Goal: Task Accomplishment & Management: Use online tool/utility

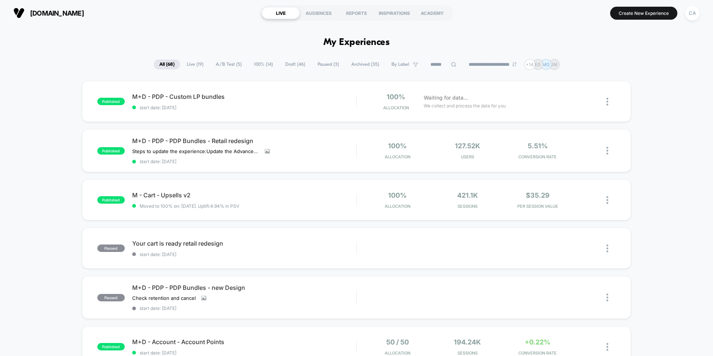
click at [287, 65] on span "Draft ( 46 )" at bounding box center [295, 64] width 31 height 10
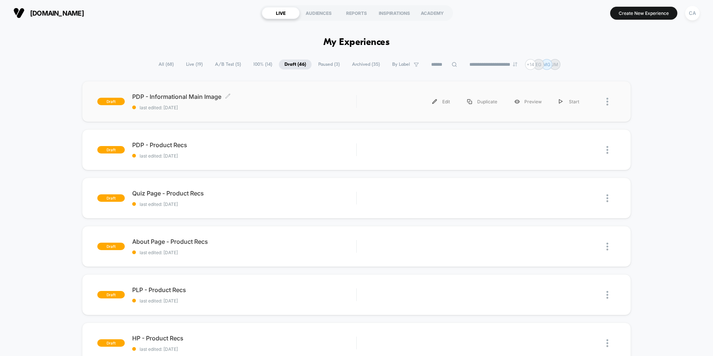
click at [210, 98] on span "PDP - Informational Main Image Click to edit experience details" at bounding box center [244, 96] width 224 height 7
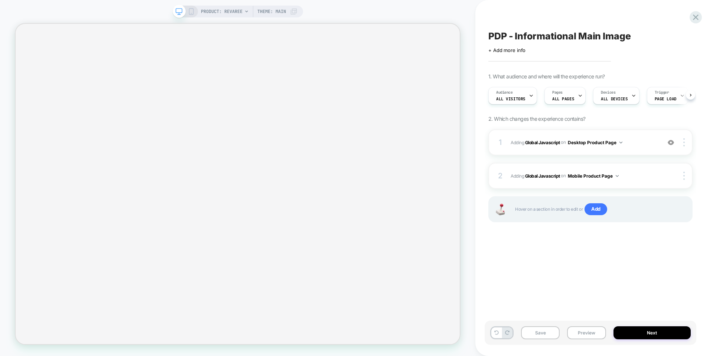
scroll to position [0, 1]
click at [541, 143] on b "Global Javascript" at bounding box center [542, 142] width 35 height 6
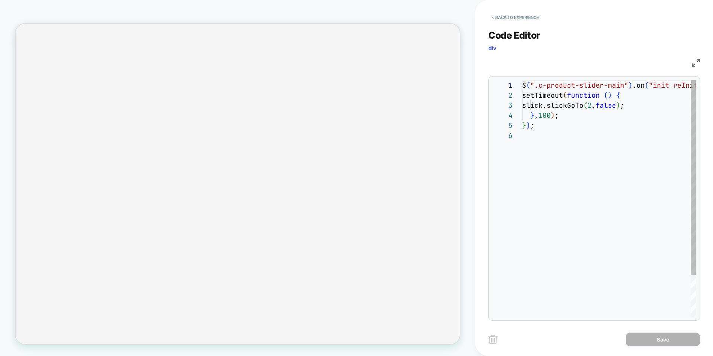
scroll to position [50, 0]
click at [522, 82] on div "$ ( ".c-product-slider-main" ) .on ( "init reInit" , function ( event , slick )…" at bounding box center [675, 223] width 306 height 286
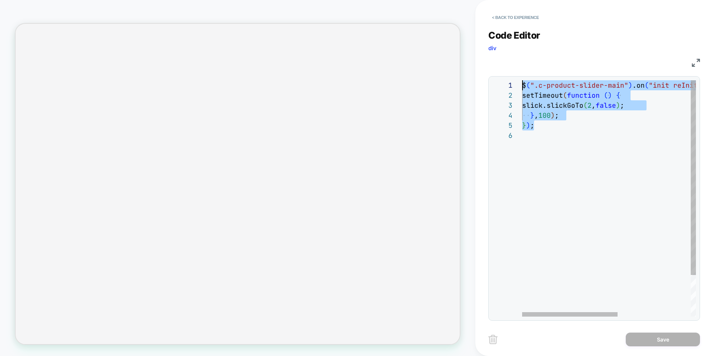
scroll to position [0, 0]
drag, startPoint x: 547, startPoint y: 126, endPoint x: 517, endPoint y: 80, distance: 54.3
click at [522, 80] on div "$ ( ".c-product-slider-main" ) .on ( "init reInit" , function ( event , slick )…" at bounding box center [675, 223] width 306 height 286
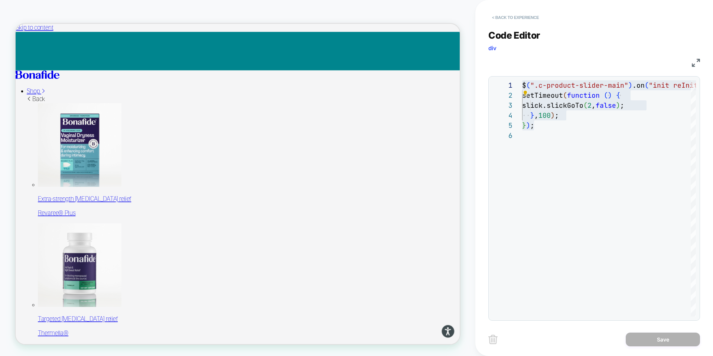
click at [511, 18] on button "< Back to experience" at bounding box center [515, 18] width 54 height 12
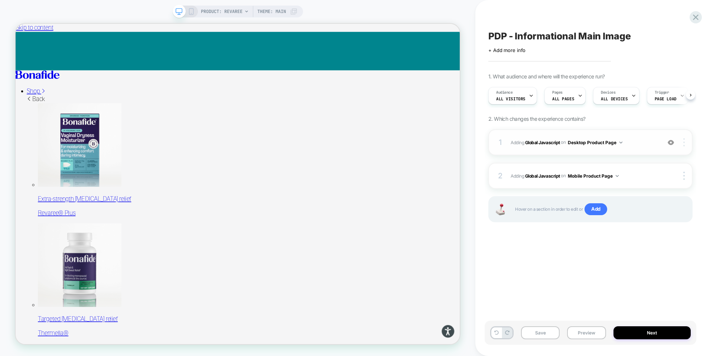
scroll to position [0, 0]
click at [686, 143] on div at bounding box center [685, 142] width 14 height 8
click at [630, 184] on div "Delete" at bounding box center [640, 183] width 66 height 20
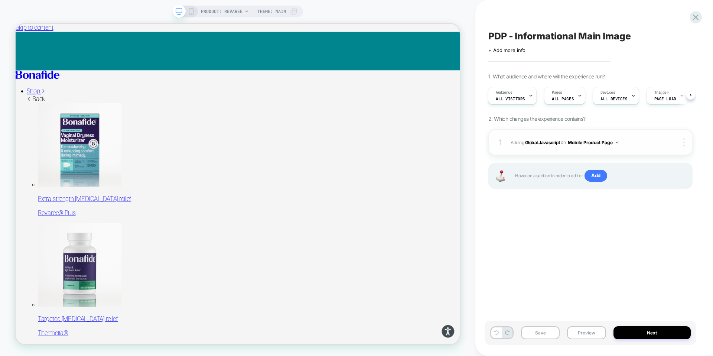
click at [683, 144] on img at bounding box center [683, 142] width 1 height 8
click at [681, 146] on div at bounding box center [685, 142] width 14 height 8
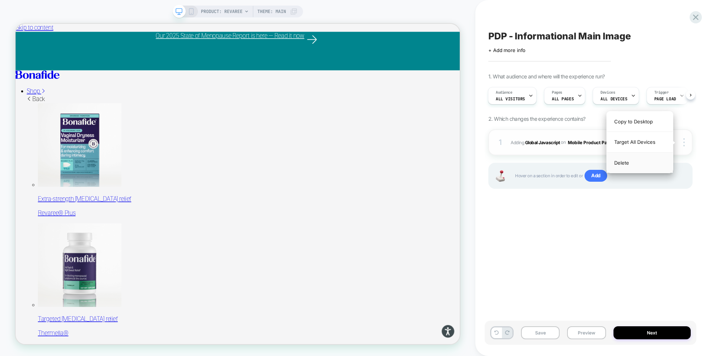
click at [634, 163] on div "Delete" at bounding box center [640, 163] width 66 height 20
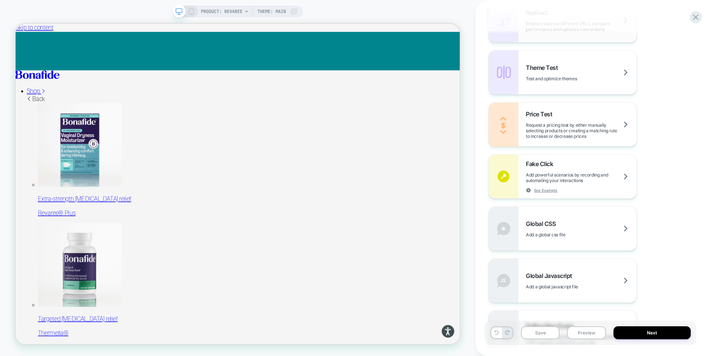
scroll to position [365, 0]
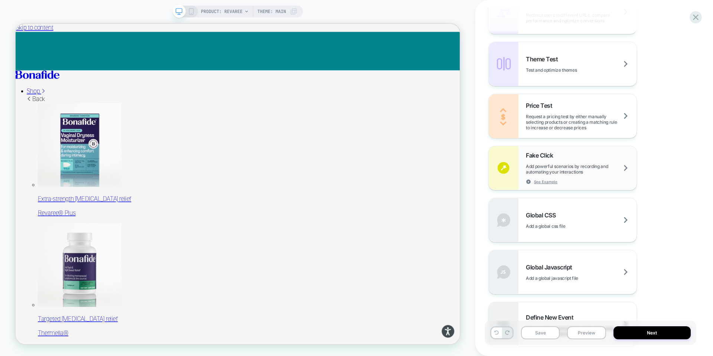
click at [553, 164] on span "Add powerful scenarios by recording and automating your interactions" at bounding box center [581, 168] width 111 height 11
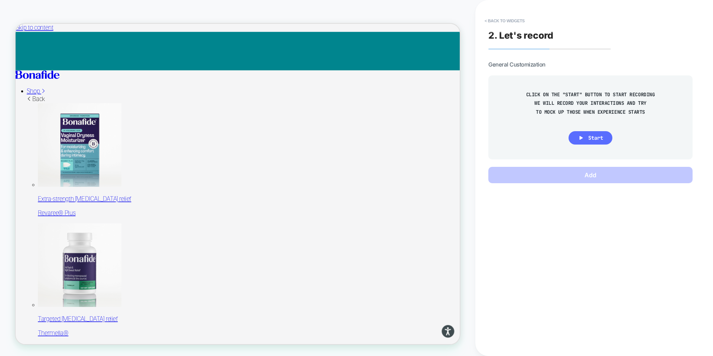
click at [598, 137] on span "Start" at bounding box center [595, 137] width 15 height 7
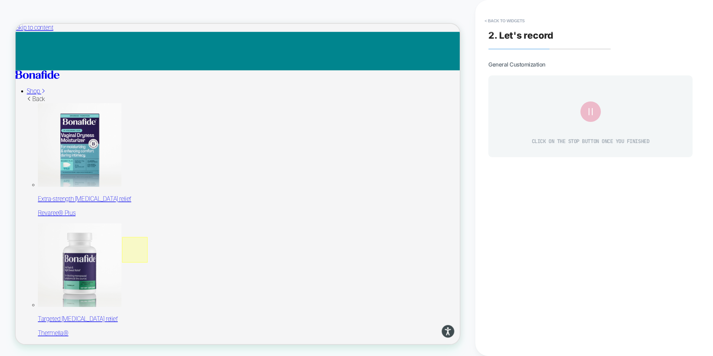
click at [171, 326] on div at bounding box center [174, 325] width 34 height 34
click at [193, 338] on div "Fake Click" at bounding box center [213, 336] width 45 height 8
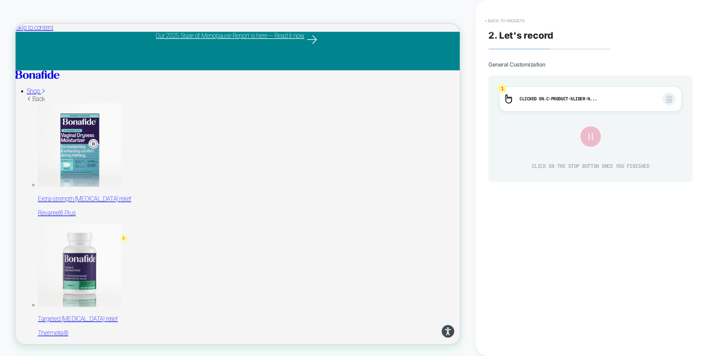
click at [498, 21] on button "< Back to widgets" at bounding box center [505, 21] width 48 height 12
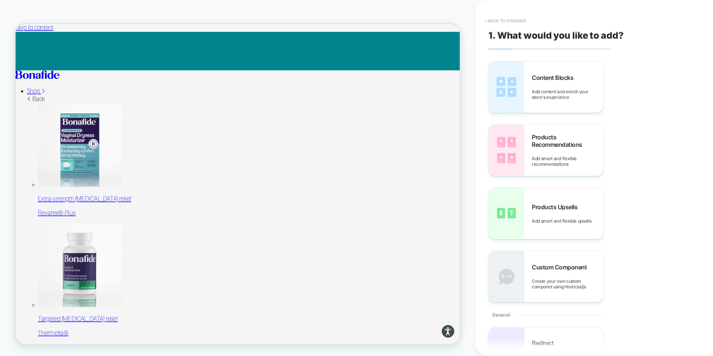
click at [500, 20] on button "< Back to changes" at bounding box center [505, 21] width 49 height 12
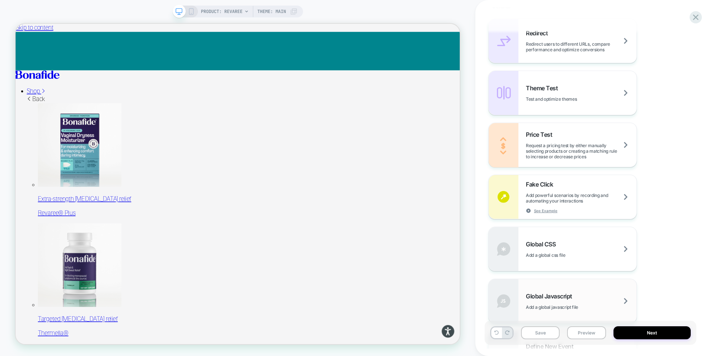
scroll to position [392, 0]
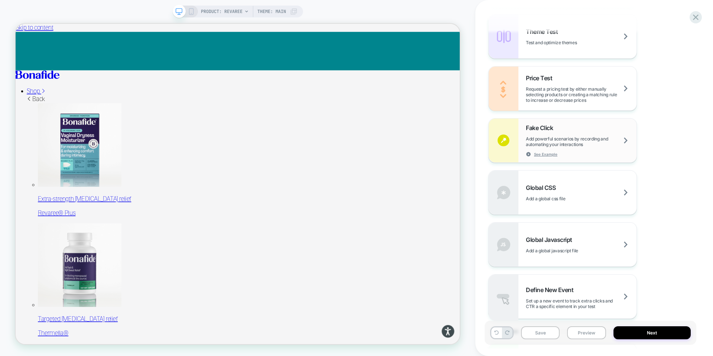
click at [551, 120] on div "Fake Click Add powerful scenarios by recording and automating your interactions…" at bounding box center [563, 140] width 148 height 44
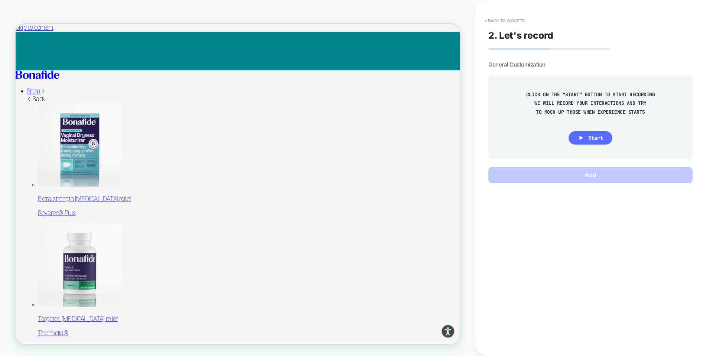
click at [590, 138] on span "Start" at bounding box center [595, 137] width 15 height 7
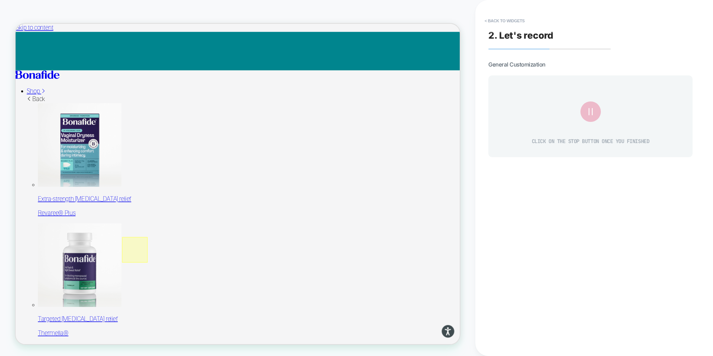
click at [172, 326] on div at bounding box center [174, 325] width 34 height 34
click at [192, 339] on div "Fake Click" at bounding box center [214, 336] width 45 height 8
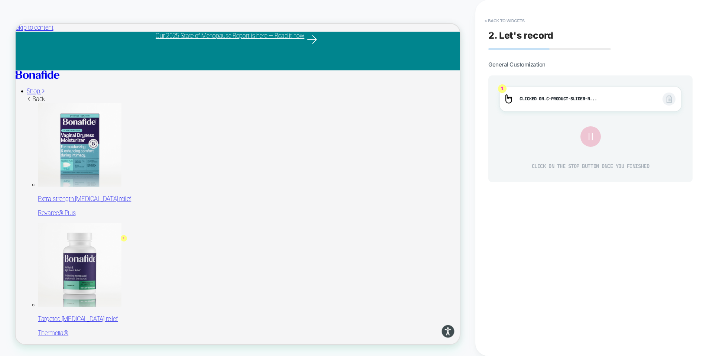
click at [590, 136] on icon at bounding box center [590, 136] width 12 height 12
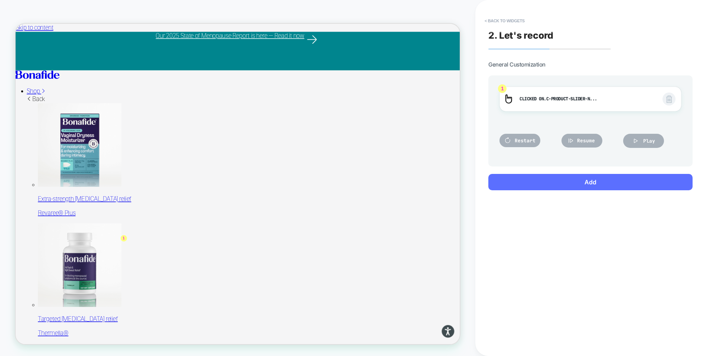
click at [585, 190] on button "Add" at bounding box center [590, 182] width 204 height 16
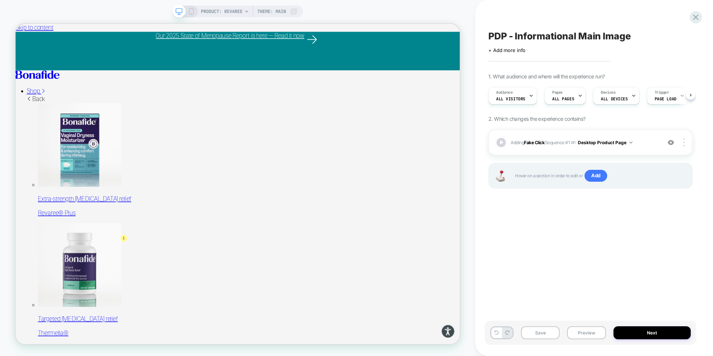
click at [584, 185] on div "Hover on a section in order to edit or Add" at bounding box center [590, 176] width 204 height 26
click at [190, 13] on rect at bounding box center [190, 13] width 1 height 0
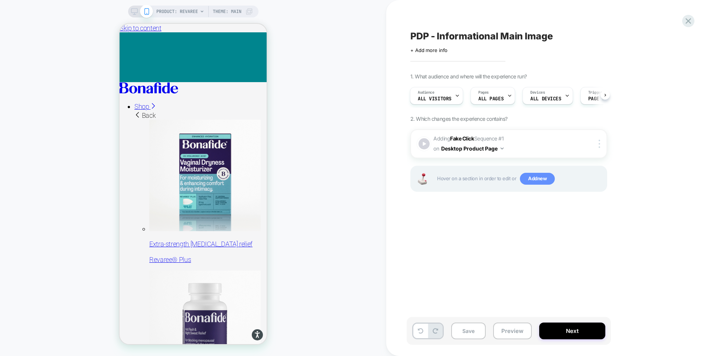
click at [535, 179] on span "Add new" at bounding box center [537, 179] width 35 height 12
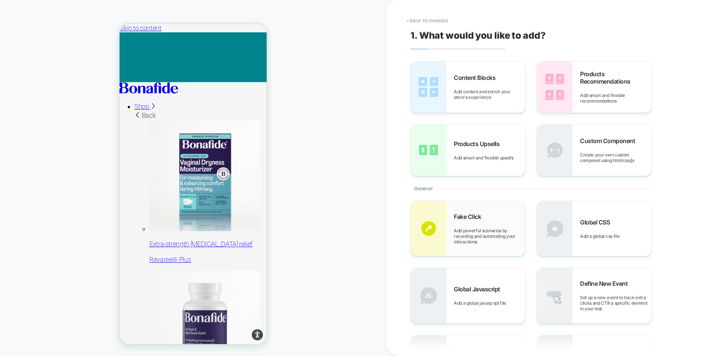
click at [469, 217] on span "Fake Click" at bounding box center [469, 216] width 31 height 7
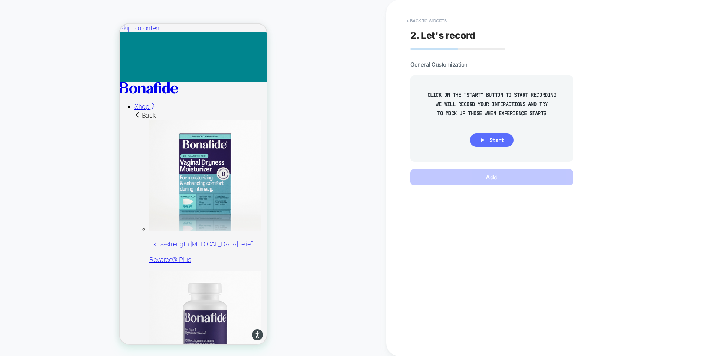
click at [490, 138] on span "Start" at bounding box center [496, 140] width 15 height 7
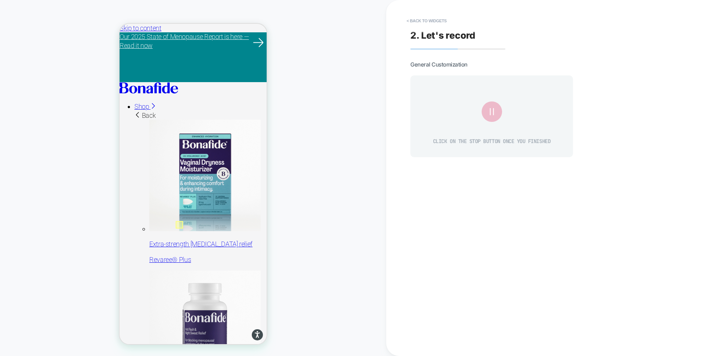
click at [179, 225] on div at bounding box center [179, 224] width 7 height 7
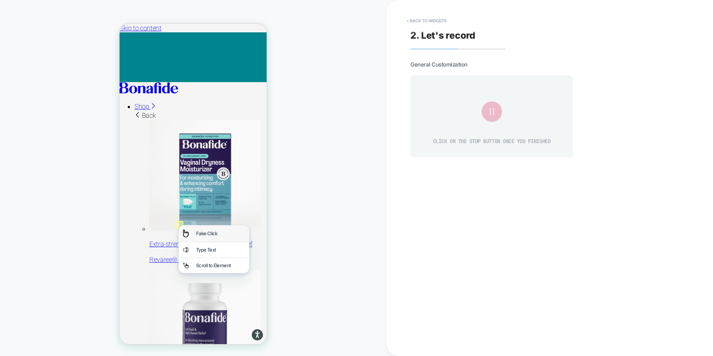
click at [192, 234] on div "Fake Click" at bounding box center [214, 233] width 71 height 17
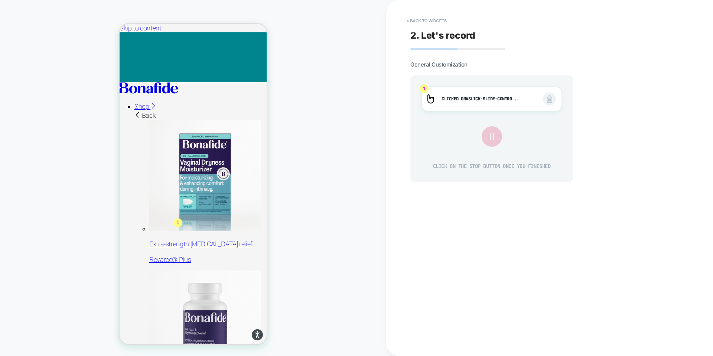
click at [492, 139] on icon at bounding box center [491, 136] width 12 height 12
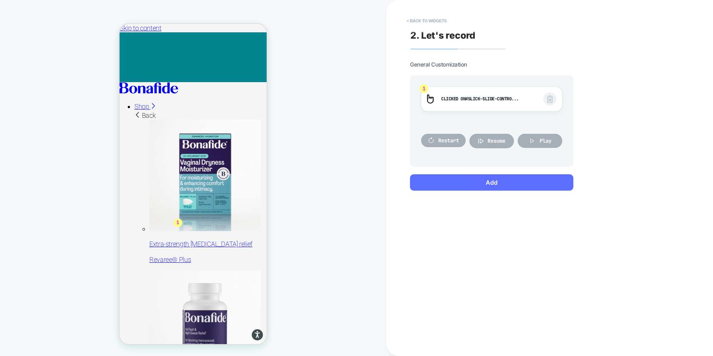
click at [490, 183] on button "Add" at bounding box center [491, 182] width 163 height 16
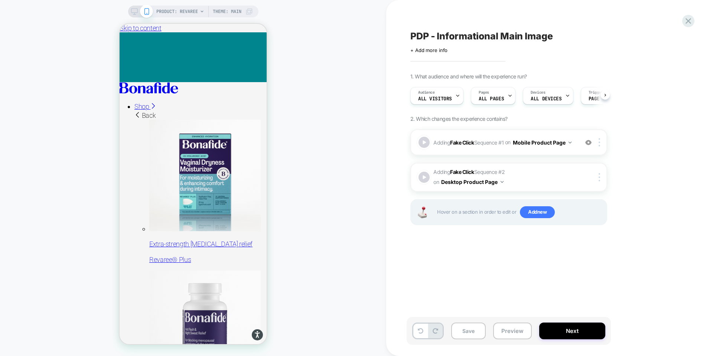
scroll to position [0, 0]
click at [470, 327] on button "Save" at bounding box center [468, 330] width 35 height 17
click at [512, 331] on button "Preview" at bounding box center [512, 330] width 39 height 17
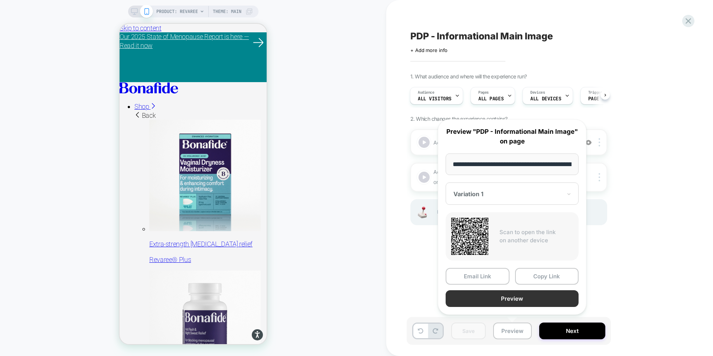
scroll to position [0, 69]
click at [504, 299] on button "Preview" at bounding box center [512, 298] width 133 height 17
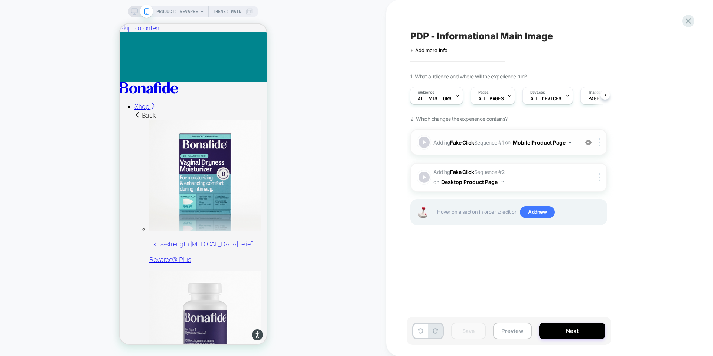
click at [571, 140] on button "Mobile Product Page" at bounding box center [542, 142] width 59 height 11
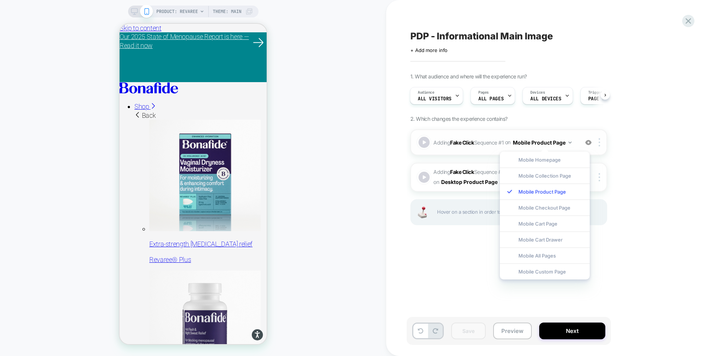
click at [571, 140] on button "Mobile Product Page" at bounding box center [542, 142] width 59 height 11
click at [600, 144] on img at bounding box center [599, 142] width 1 height 8
click at [625, 133] on div "1. What audience and where will the experience run? Audience All Visitors Pages…" at bounding box center [545, 158] width 271 height 170
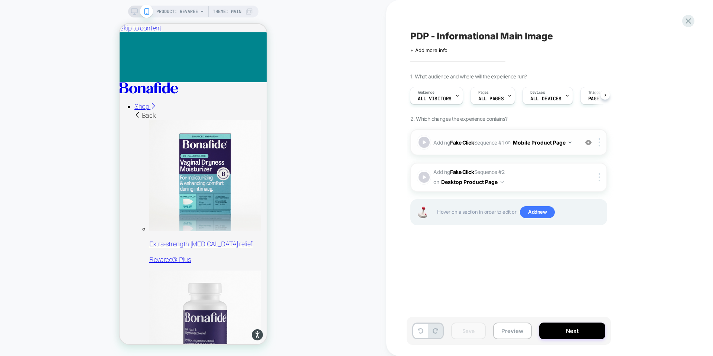
click at [535, 141] on button "Mobile Product Page" at bounding box center [542, 142] width 59 height 11
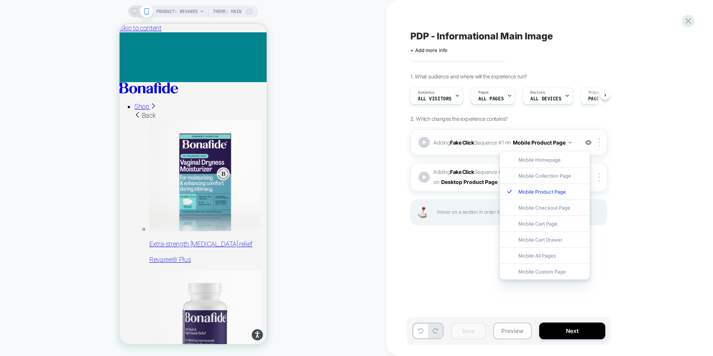
click at [535, 141] on button "Mobile Product Page" at bounding box center [542, 142] width 59 height 11
click at [649, 134] on div "1. What audience and where will the experience run? Audience All Visitors Pages…" at bounding box center [545, 158] width 271 height 170
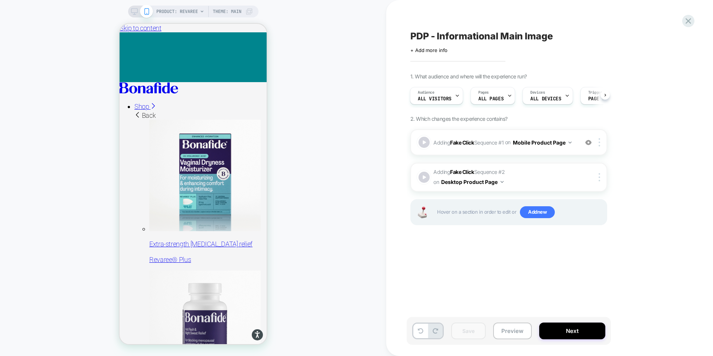
click at [536, 219] on div "Hover on a section in order to edit or Add new" at bounding box center [508, 212] width 197 height 26
click at [538, 214] on span "Add new" at bounding box center [537, 212] width 35 height 12
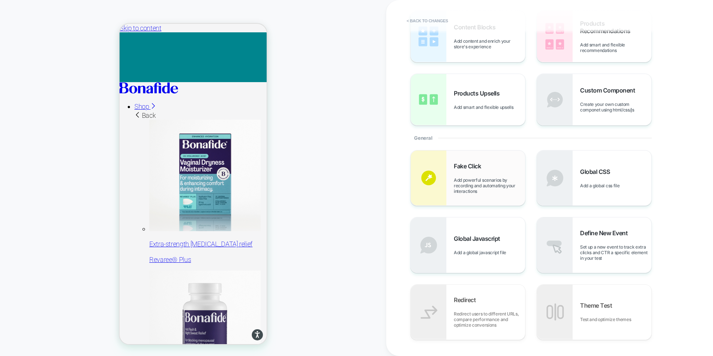
scroll to position [105, 0]
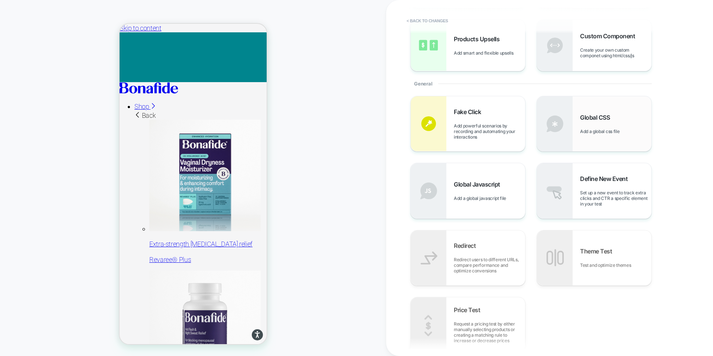
click at [605, 117] on span "Global CSS" at bounding box center [596, 117] width 33 height 7
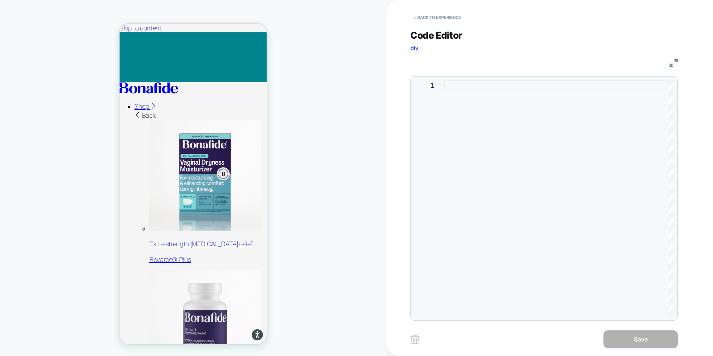
click at [462, 91] on div at bounding box center [558, 198] width 229 height 236
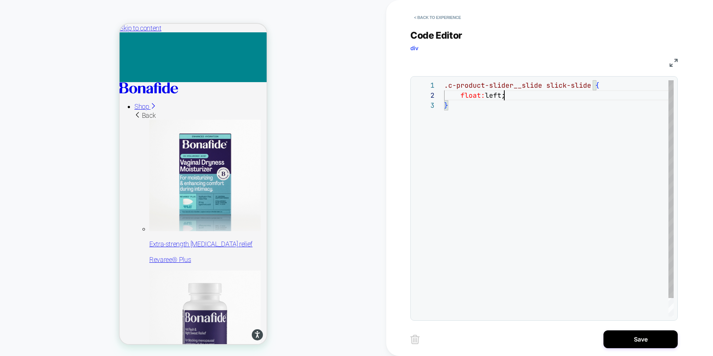
scroll to position [10, 60]
drag, startPoint x: 545, startPoint y: 87, endPoint x: 561, endPoint y: 99, distance: 20.1
click at [546, 87] on div ".c-product-slider__slide slick-slide { float: left ; }" at bounding box center [558, 208] width 229 height 256
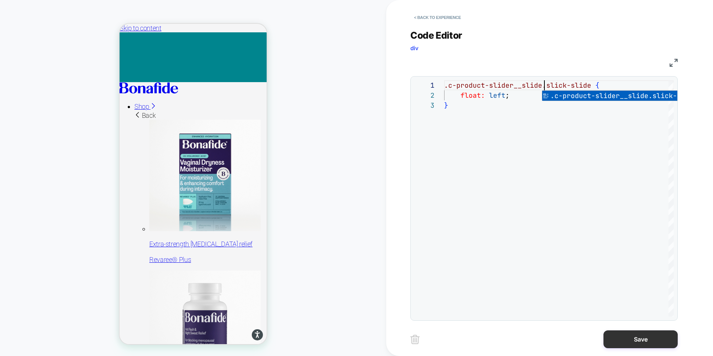
type textarea "**********"
click at [642, 337] on button "Save" at bounding box center [640, 339] width 74 height 18
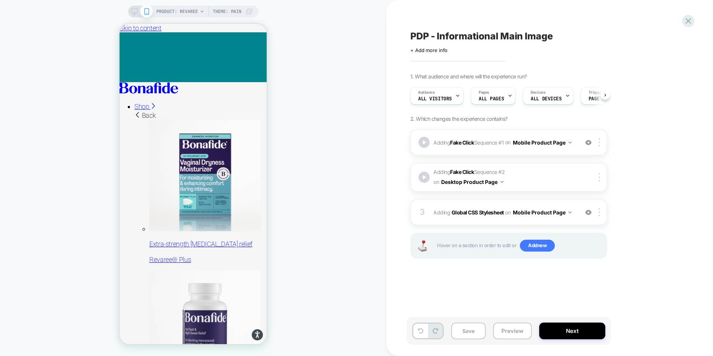
scroll to position [0, 0]
click at [472, 334] on button "Save" at bounding box center [468, 330] width 35 height 17
click at [505, 335] on button "Preview" at bounding box center [512, 330] width 39 height 17
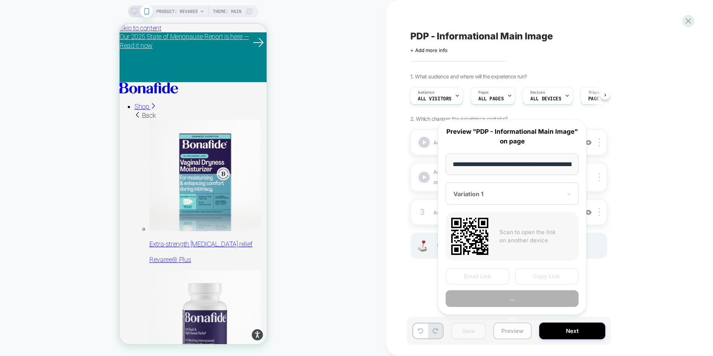
scroll to position [0, 69]
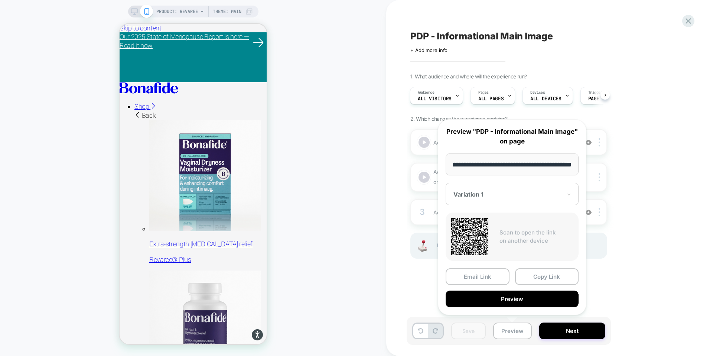
click at [499, 303] on button "Preview" at bounding box center [512, 298] width 133 height 17
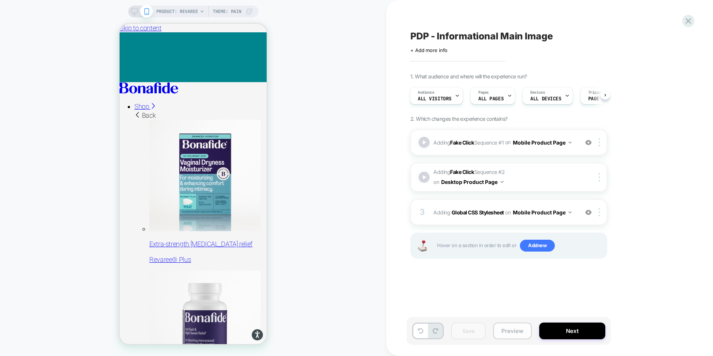
click at [513, 330] on button "Preview" at bounding box center [512, 330] width 39 height 17
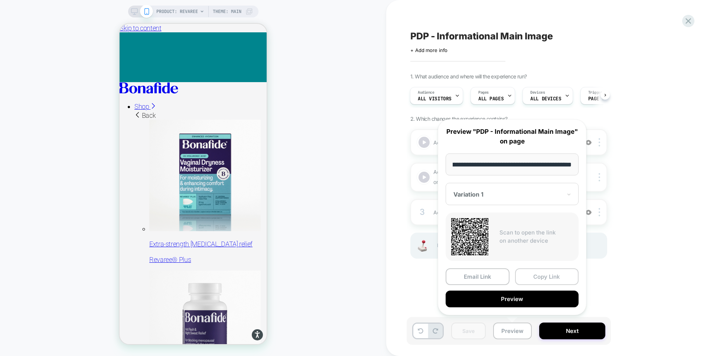
click at [554, 278] on button "Copy Link" at bounding box center [547, 276] width 64 height 17
